Goal: Task Accomplishment & Management: Complete application form

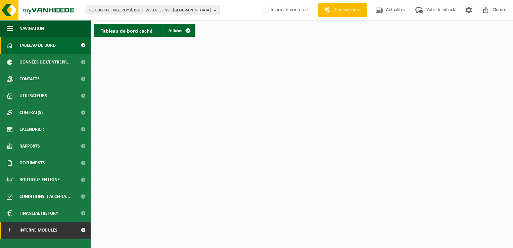
click at [78, 228] on span at bounding box center [83, 230] width 15 height 17
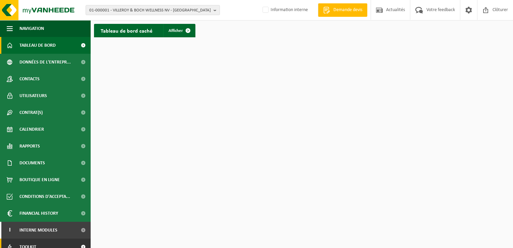
click at [61, 243] on link "Toolkit" at bounding box center [45, 246] width 91 height 17
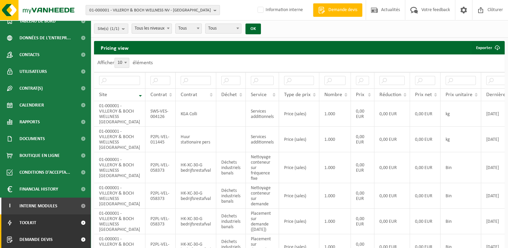
click at [63, 234] on link "Demande devis" at bounding box center [45, 239] width 91 height 17
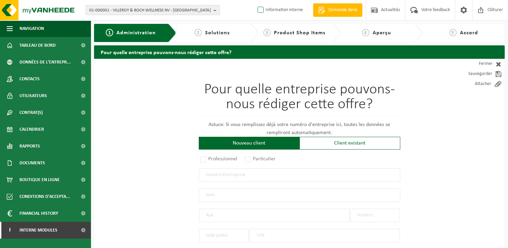
click at [287, 12] on label "Information interne" at bounding box center [279, 10] width 47 height 10
click at [255, 0] on input "Information interne" at bounding box center [255, 0] width 0 height 0
checkbox input "true"
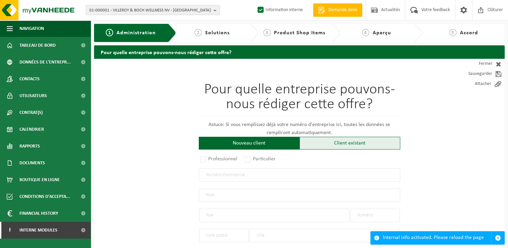
click at [340, 142] on div "Client existant" at bounding box center [350, 143] width 101 height 13
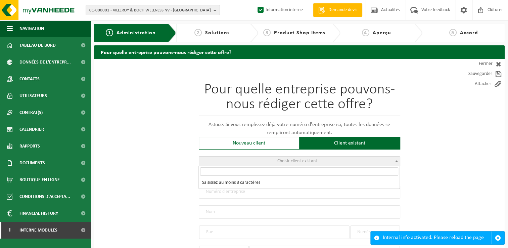
click at [269, 159] on span "Choisir client existant" at bounding box center [299, 161] width 201 height 9
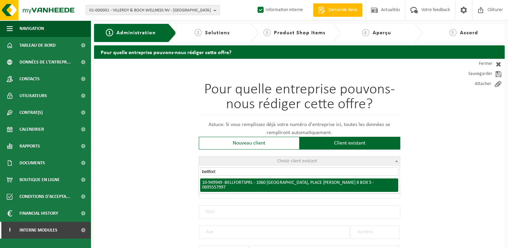
type input "bellfort"
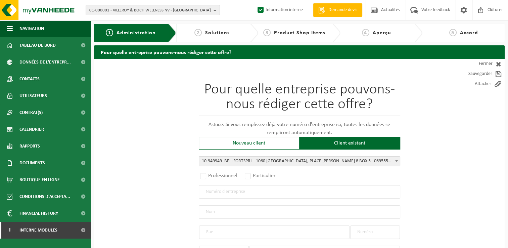
select select "144146"
radio input "true"
type input "0695.557.997"
type input "BELLFORT SPRL"
type input "PLACE MARCEL BROODTHAERSPLEIN"
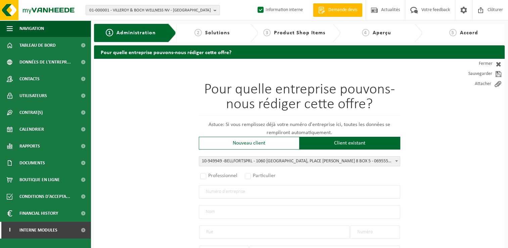
type input "8 BOX 5"
type input "1060"
type input "SINT-GILLIS"
select select "11"
type input "BELLFORT SPRL"
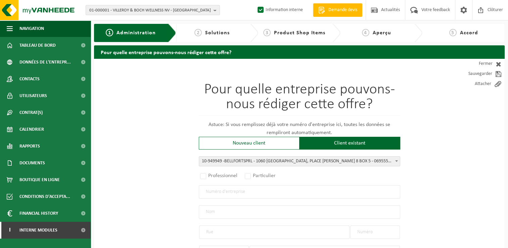
type input "PLACE MARCEL BROODTHAERSPLEIN"
type input "8 BOX 5"
type input "1060"
type input "SINT-GILLIS"
select select
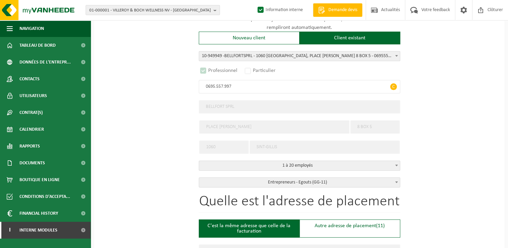
select select "D"
select select
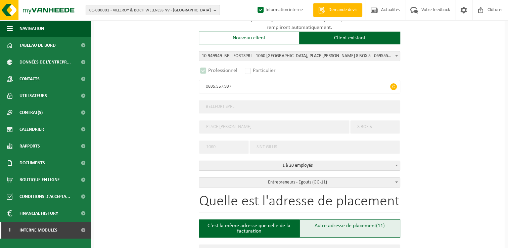
scroll to position [134, 0]
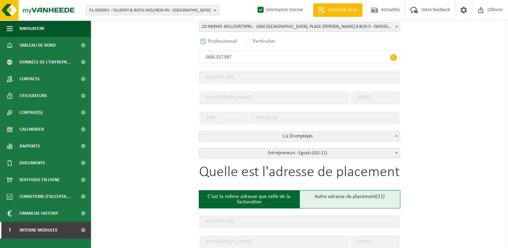
click at [340, 194] on div "Autre adresse de placement (11)" at bounding box center [350, 199] width 101 height 18
type input "Chantier -"
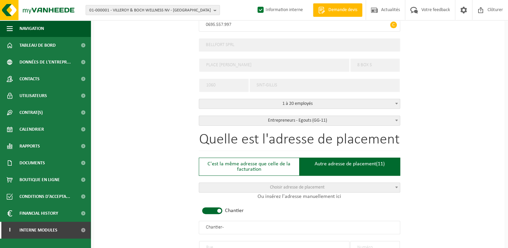
scroll to position [235, 0]
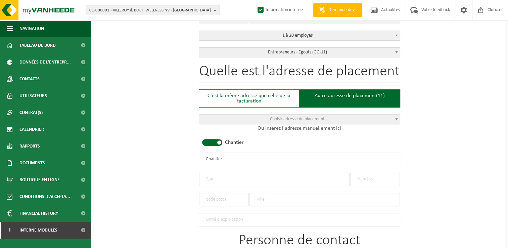
drag, startPoint x: 235, startPoint y: 158, endPoint x: 129, endPoint y: 158, distance: 106.5
click at [129, 158] on div "Pour quelle entreprise pouvons-nous rédiger cette offre? Astuce: Si vous rempli…" at bounding box center [299, 158] width 411 height 669
type input "BELLFORT - RHODE SAINT GENESE"
click at [215, 179] on input "text" at bounding box center [274, 179] width 150 height 13
type input "RESERVAATLAAN"
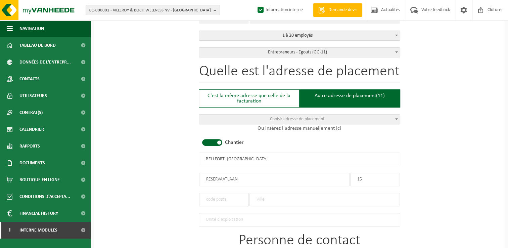
type input "15"
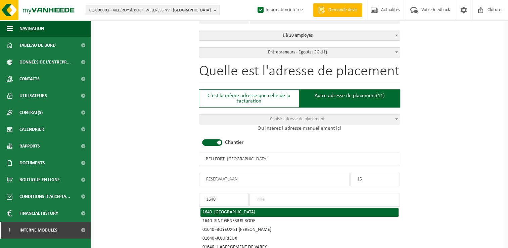
type input "1640"
click at [249, 210] on span "RHODE-SAINT-GENESE" at bounding box center [234, 212] width 41 height 5
type input "RHODE-SAINT-GENESE"
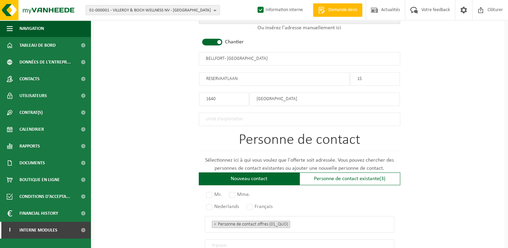
scroll to position [369, 0]
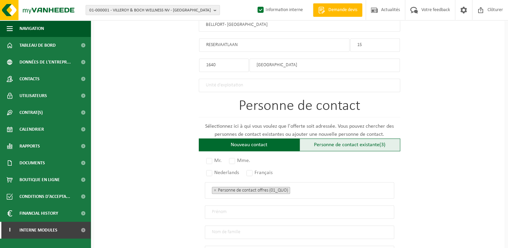
click at [332, 141] on div "Personne de contact existante (3)" at bounding box center [350, 144] width 101 height 13
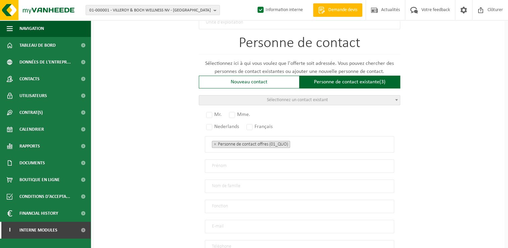
scroll to position [437, 0]
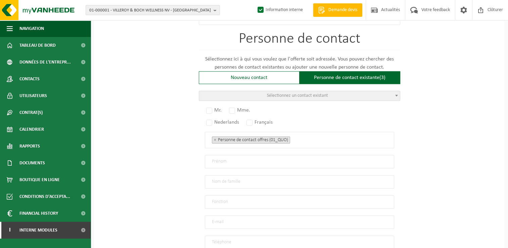
click at [276, 93] on span "Sélectionnez un contact existant" at bounding box center [297, 95] width 61 height 5
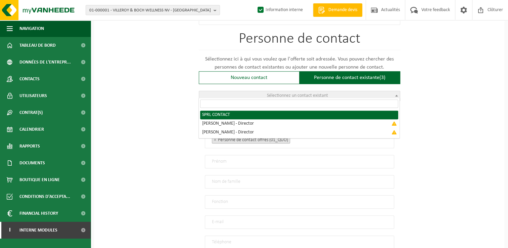
radio input "true"
select select "{"code":"10-949950","firstname":"CONTACT","surname":"SPRL","gender":"Unknown","…"
type input "CONTACT"
type input "SPRL"
type input "bellfortsprl@gmail.com"
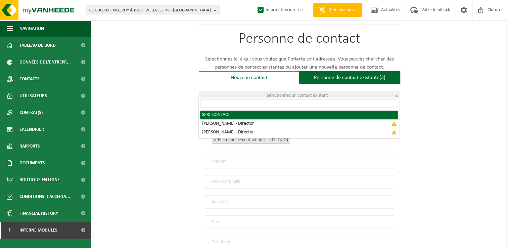
type input "0483/ 59 01 45"
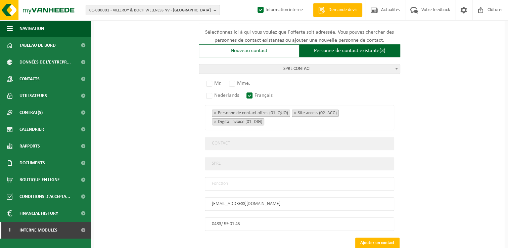
scroll to position [503, 0]
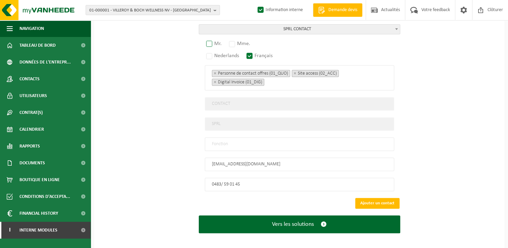
click at [210, 42] on label "Mr." at bounding box center [214, 43] width 19 height 9
radio input "true"
click at [252, 142] on input "text" at bounding box center [299, 143] width 189 height 13
type input "Manager"
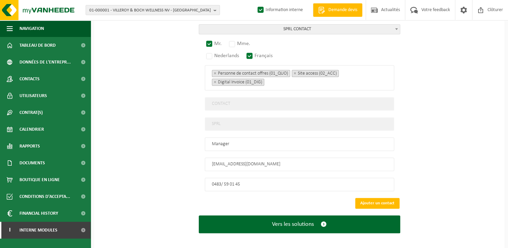
scroll to position [405, 0]
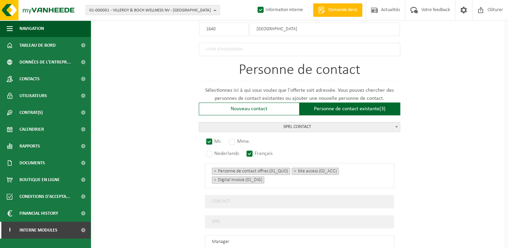
click at [454, 182] on div "Pour quelle entreprise pouvons-nous rédiger cette offre? Astuce: Si vous rempli…" at bounding box center [299, 0] width 411 height 694
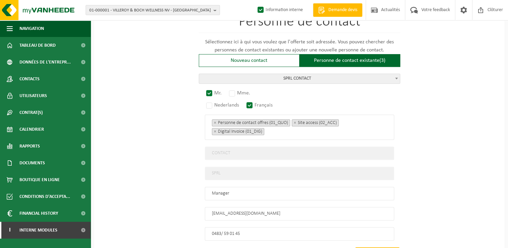
scroll to position [503, 0]
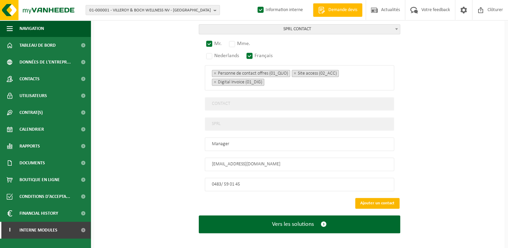
click at [379, 198] on button "Ajouter un contact" at bounding box center [377, 203] width 44 height 11
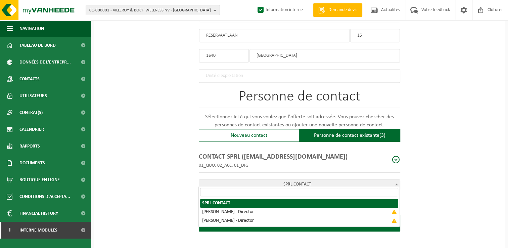
click at [259, 184] on span "SPRL CONTACT" at bounding box center [299, 184] width 201 height 9
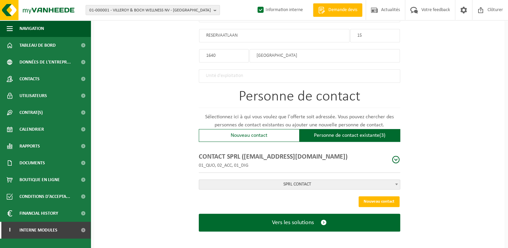
click at [394, 157] on span at bounding box center [396, 160] width 8 height 8
select select "01_QUO"
type input "CONTACT"
type input "SPRL"
type input "Manager"
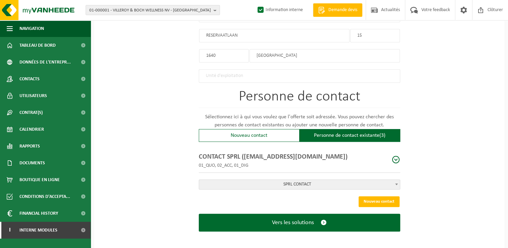
type input "bellfortsprl@gmail.com"
type input "0483/ 59 01 45"
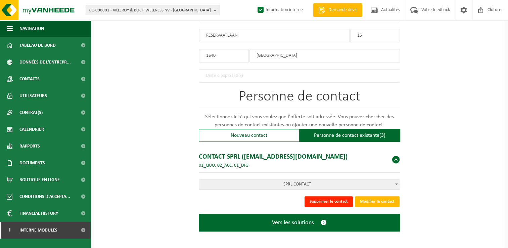
click at [396, 157] on span at bounding box center [396, 160] width 8 height 8
click at [375, 198] on button "Modifier le contact" at bounding box center [377, 201] width 45 height 11
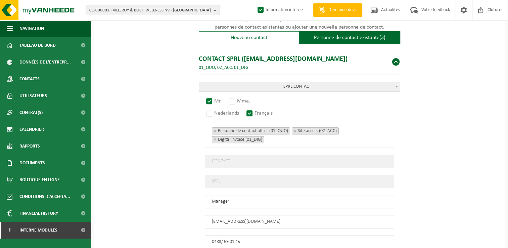
scroll to position [480, 0]
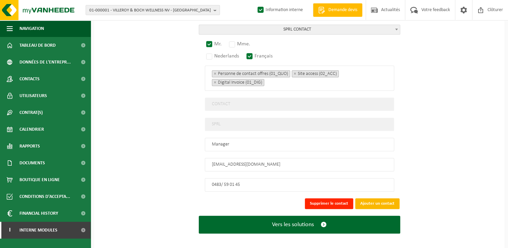
click at [377, 200] on button "Ajouter un contact" at bounding box center [377, 203] width 44 height 11
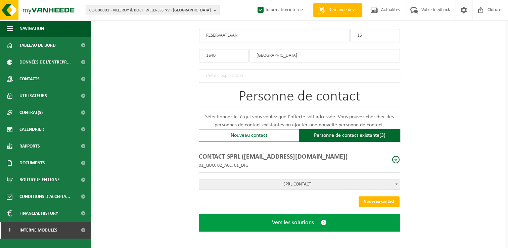
click at [332, 220] on button "Vers les solutions" at bounding box center [300, 223] width 202 height 18
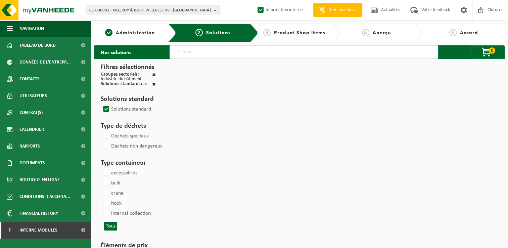
click at [265, 49] on input "text" at bounding box center [304, 51] width 269 height 13
type input "000291"
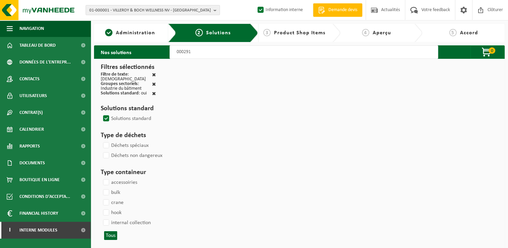
select select
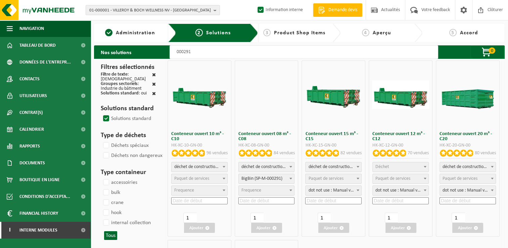
select select
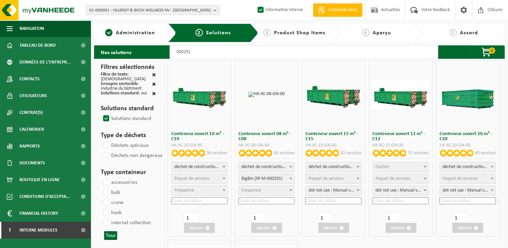
select select "197"
select select
select select "197"
select select "25"
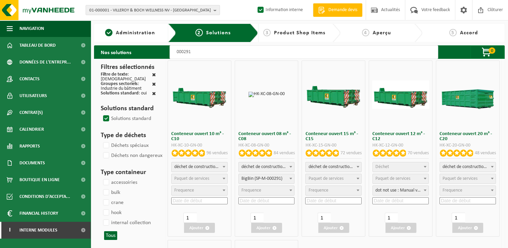
select select "25"
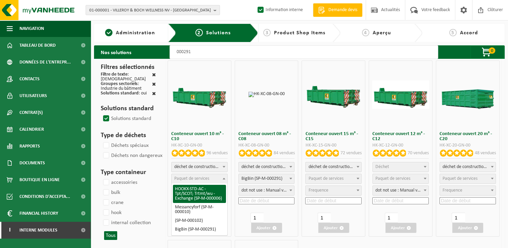
click at [209, 178] on span "Paquet de services" at bounding box center [191, 178] width 35 height 5
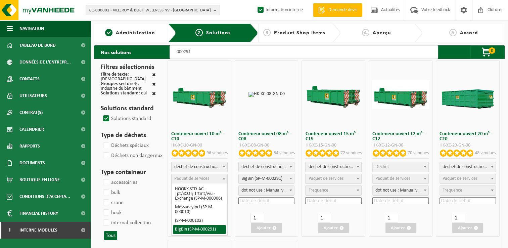
select select "197"
select select "25"
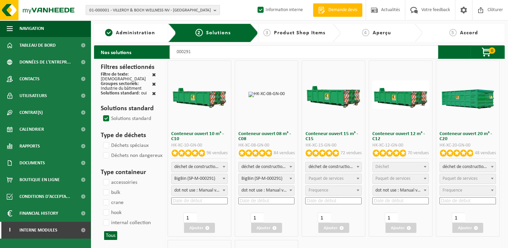
click at [199, 200] on input at bounding box center [199, 200] width 56 height 7
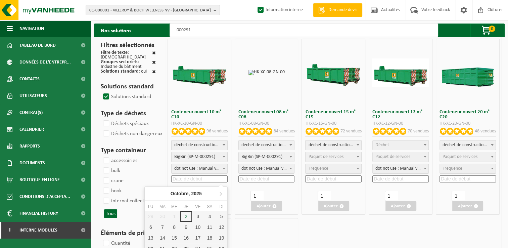
scroll to position [34, 0]
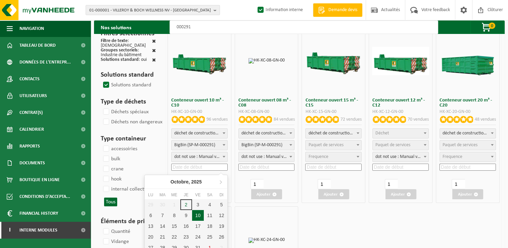
click at [201, 212] on div "10" at bounding box center [198, 215] width 12 height 11
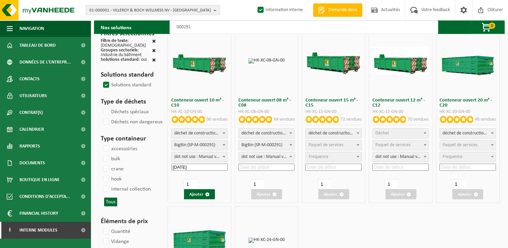
click at [199, 166] on input "2025-10-10" at bounding box center [199, 167] width 56 height 7
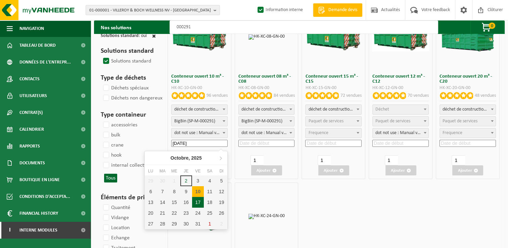
scroll to position [67, 0]
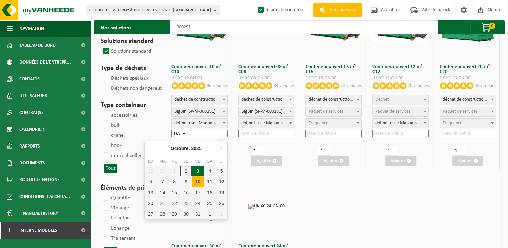
click at [199, 169] on div "3" at bounding box center [198, 171] width 12 height 11
type input "2025-10-03"
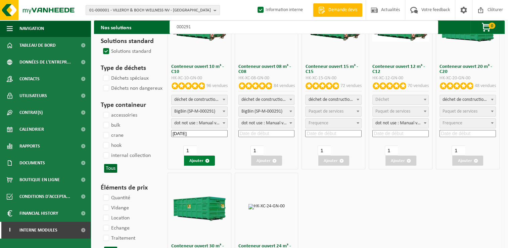
click at [204, 161] on button "Ajouter" at bounding box center [199, 161] width 31 height 10
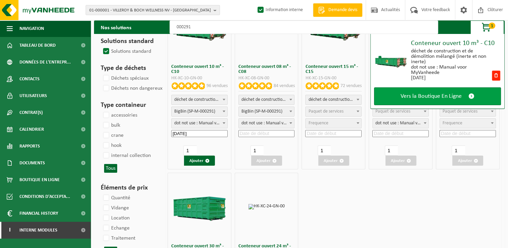
click at [445, 96] on span "Vers la Boutique En Ligne" at bounding box center [431, 96] width 61 height 7
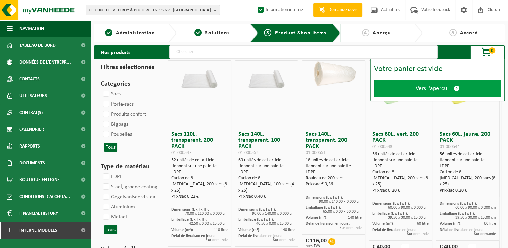
click at [443, 85] on span "Vers l'aperçu" at bounding box center [431, 88] width 31 height 7
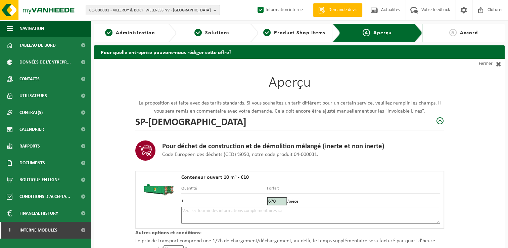
click at [196, 222] on textarea at bounding box center [310, 215] width 259 height 17
type textarea "p"
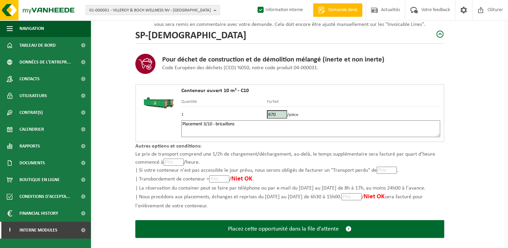
scroll to position [95, 0]
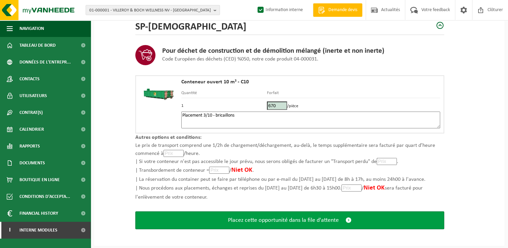
type textarea "Placement 3/10 - bricaillons"
click at [273, 218] on span "Placez cette opportunité dans la file d'attente" at bounding box center [283, 220] width 111 height 7
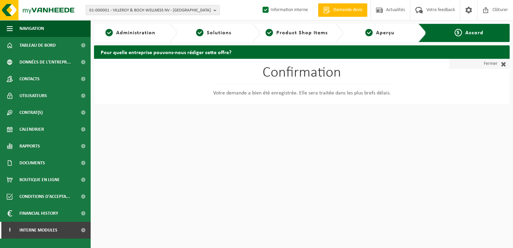
click at [500, 65] on span at bounding box center [502, 63] width 9 height 7
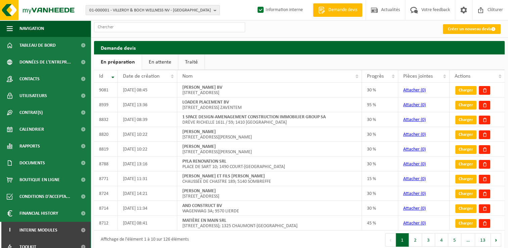
click at [169, 62] on link "En attente" at bounding box center [160, 61] width 36 height 15
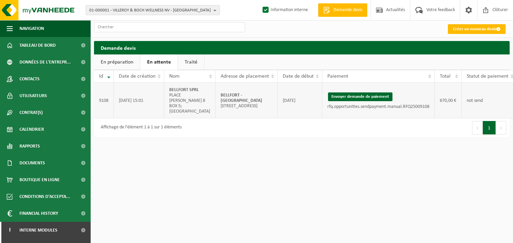
drag, startPoint x: 235, startPoint y: 98, endPoint x: 219, endPoint y: 91, distance: 17.7
click at [219, 91] on td "BELLFORT - RHODE SAINT GENESE RESERVAATLAAN 15; 1640 RHODE-SAINT-GENESE" at bounding box center [247, 101] width 62 height 36
copy strong "BELLFORT - RHODE SAINT GENESE"
click at [507, 171] on html "01-000001 - VILLEROY & BOCH WELLNESS NV - ROESELARE 01-000001 - VILLEROY & BOCH…" at bounding box center [256, 121] width 513 height 243
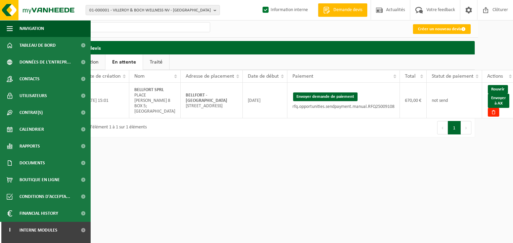
scroll to position [0, 36]
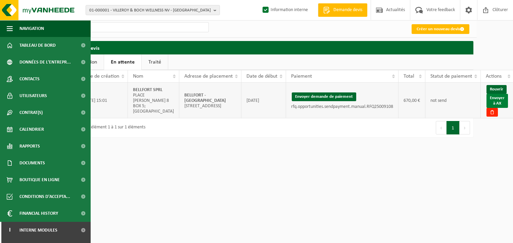
click at [498, 100] on link "Envoyer à AX" at bounding box center [497, 101] width 21 height 14
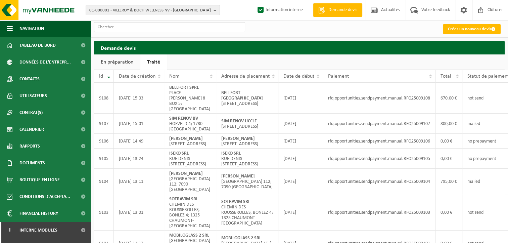
click at [122, 63] on link "En préparation" at bounding box center [117, 61] width 46 height 15
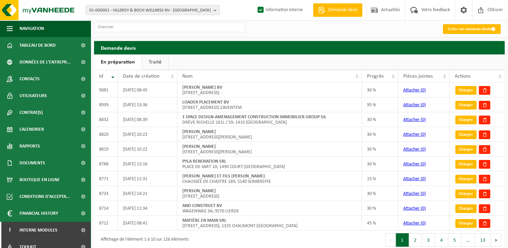
click at [157, 64] on link "Traité" at bounding box center [155, 61] width 26 height 15
